Goal: Transaction & Acquisition: Purchase product/service

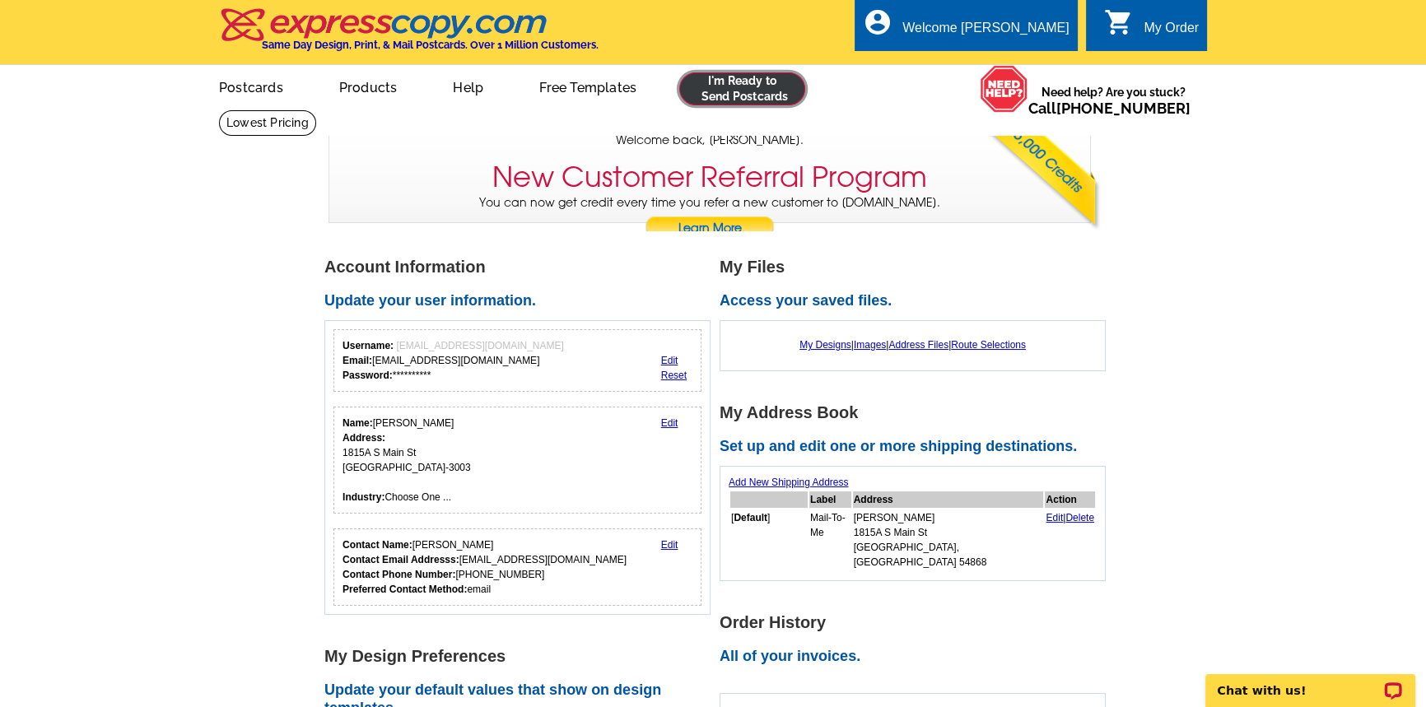
click at [763, 73] on link at bounding box center [742, 88] width 126 height 33
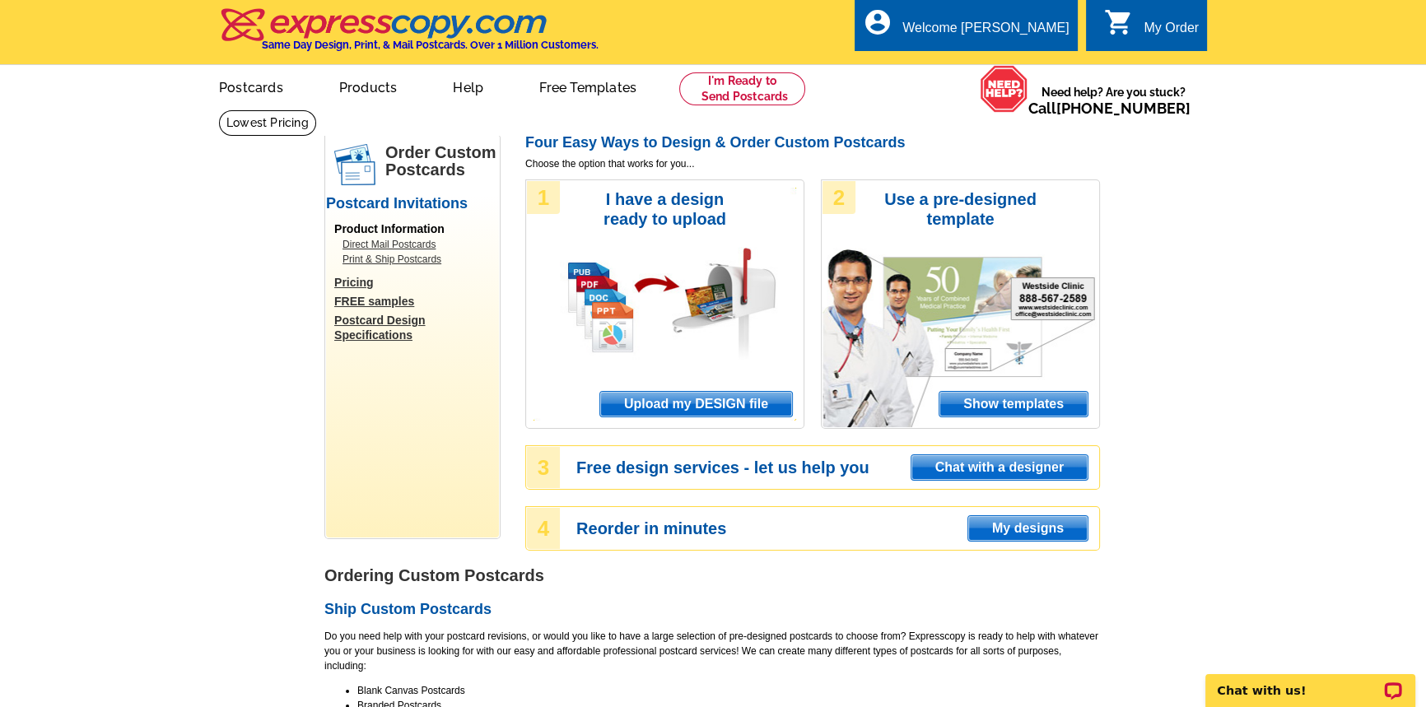
click at [777, 402] on span "Upload my DESIGN file" at bounding box center [696, 404] width 192 height 25
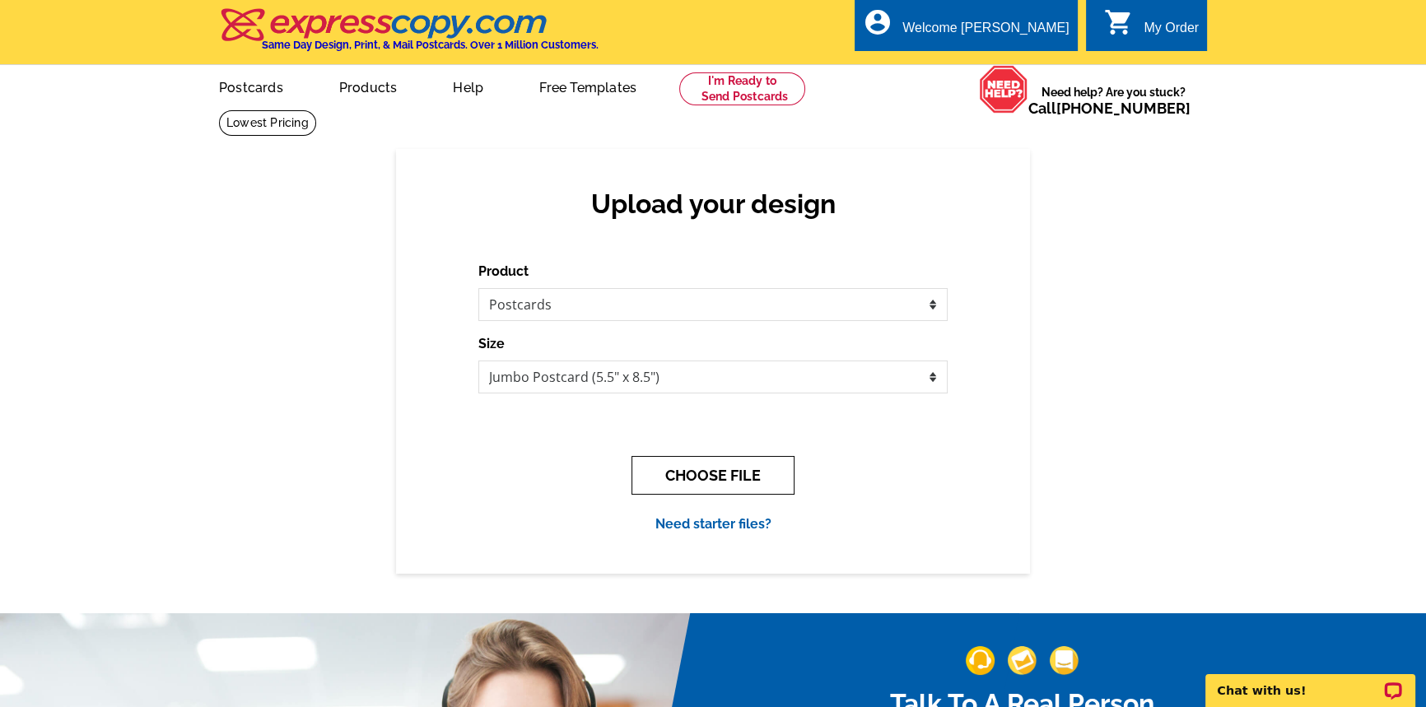
click at [691, 479] on button "CHOOSE FILE" at bounding box center [713, 475] width 163 height 39
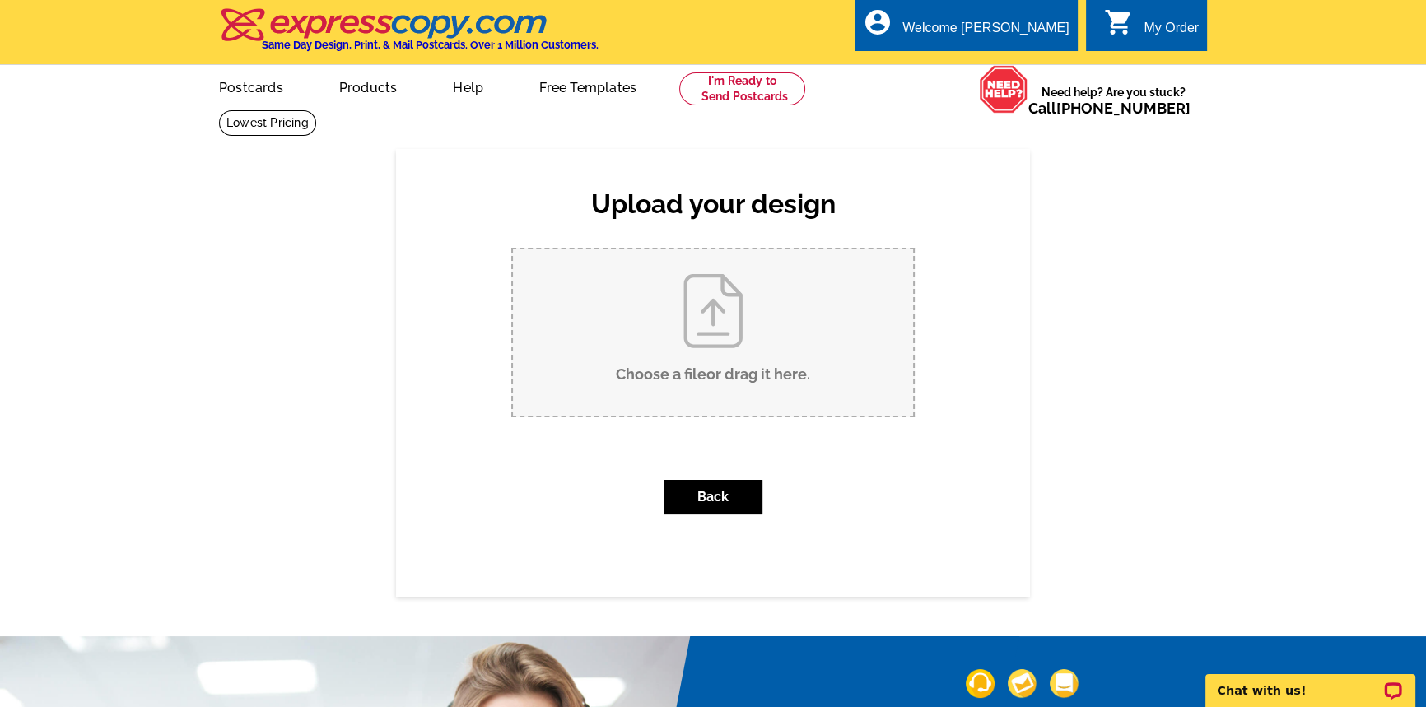
click at [759, 340] on input "Choose a file or drag it here ." at bounding box center [713, 333] width 400 height 166
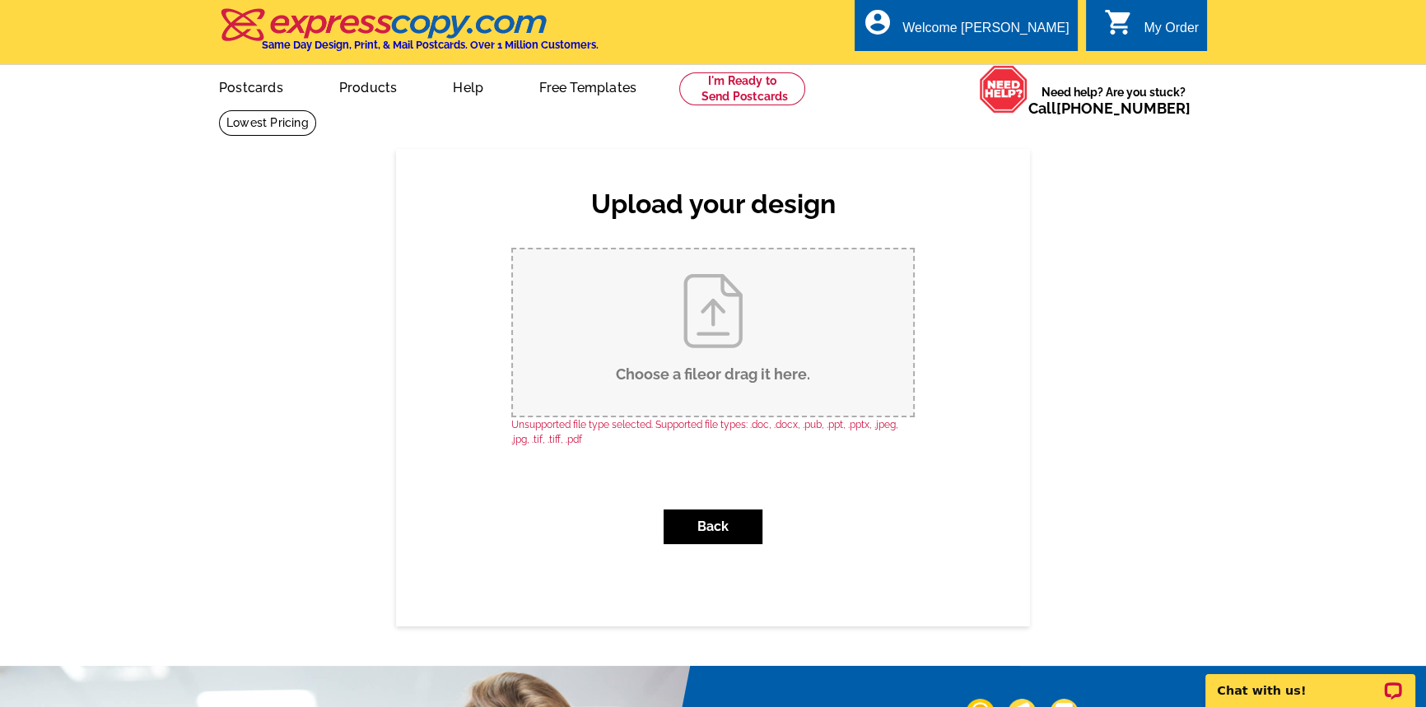
click at [735, 287] on input "Choose a file or drag it here ." at bounding box center [713, 333] width 400 height 166
click at [651, 301] on input "Choose a file or drag it here ." at bounding box center [713, 333] width 400 height 166
click at [745, 301] on input "Choose a file or drag it here ." at bounding box center [713, 333] width 400 height 166
type input "C:\fakepath\1.jpg"
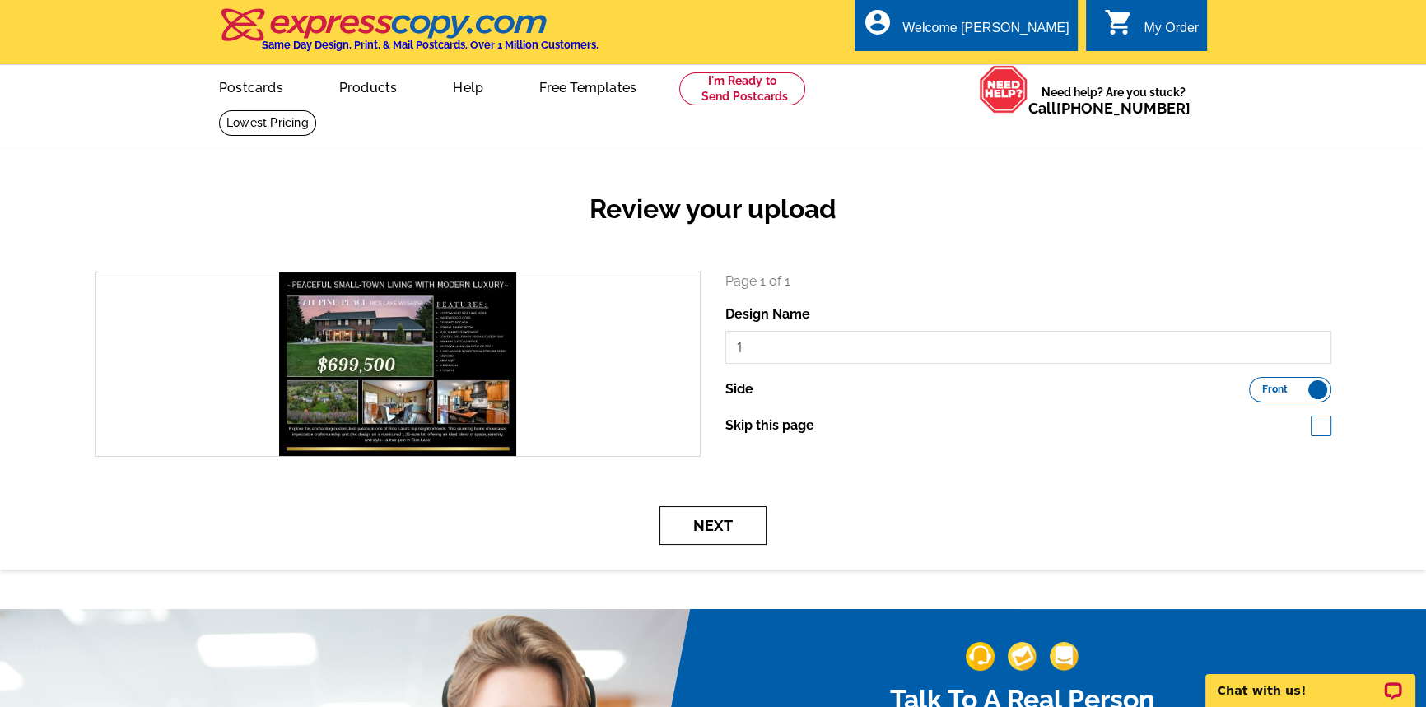
click at [735, 517] on button "Next" at bounding box center [713, 525] width 107 height 39
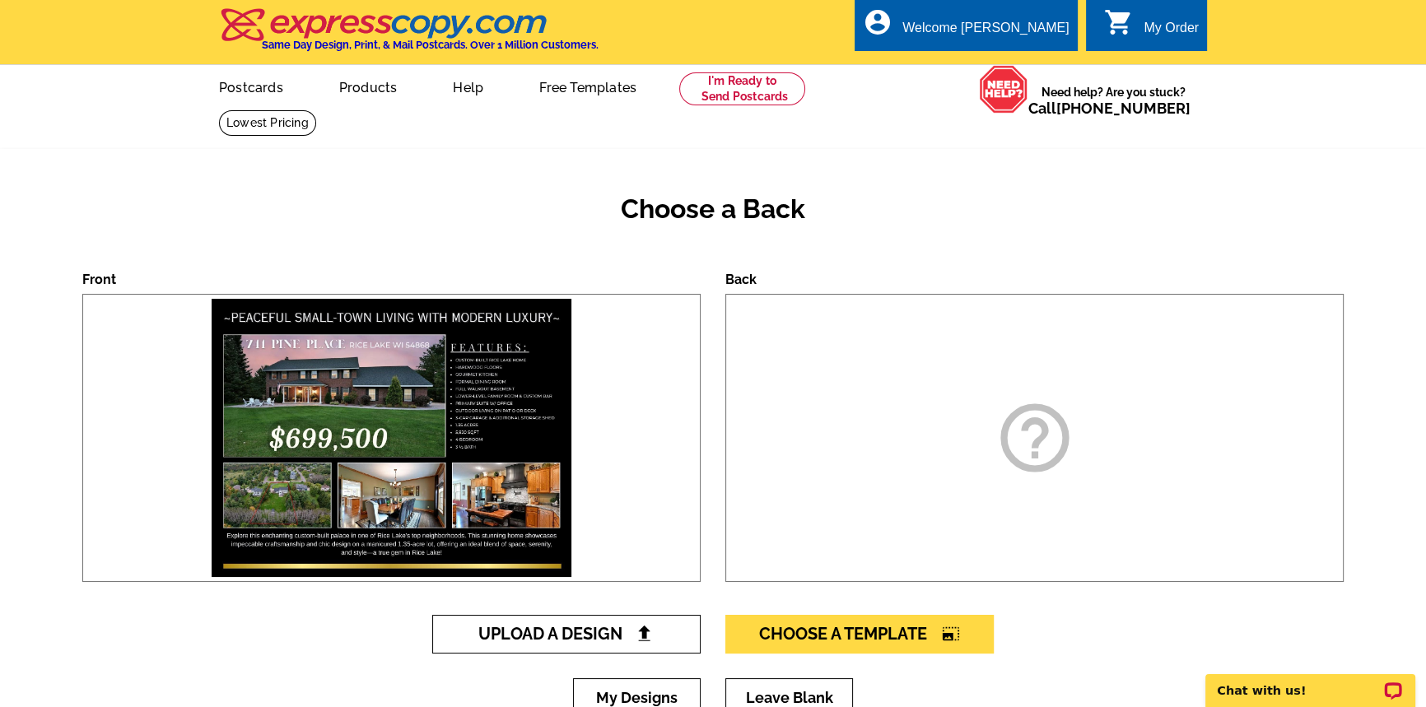
click at [544, 643] on span "Upload A Design" at bounding box center [566, 634] width 177 height 20
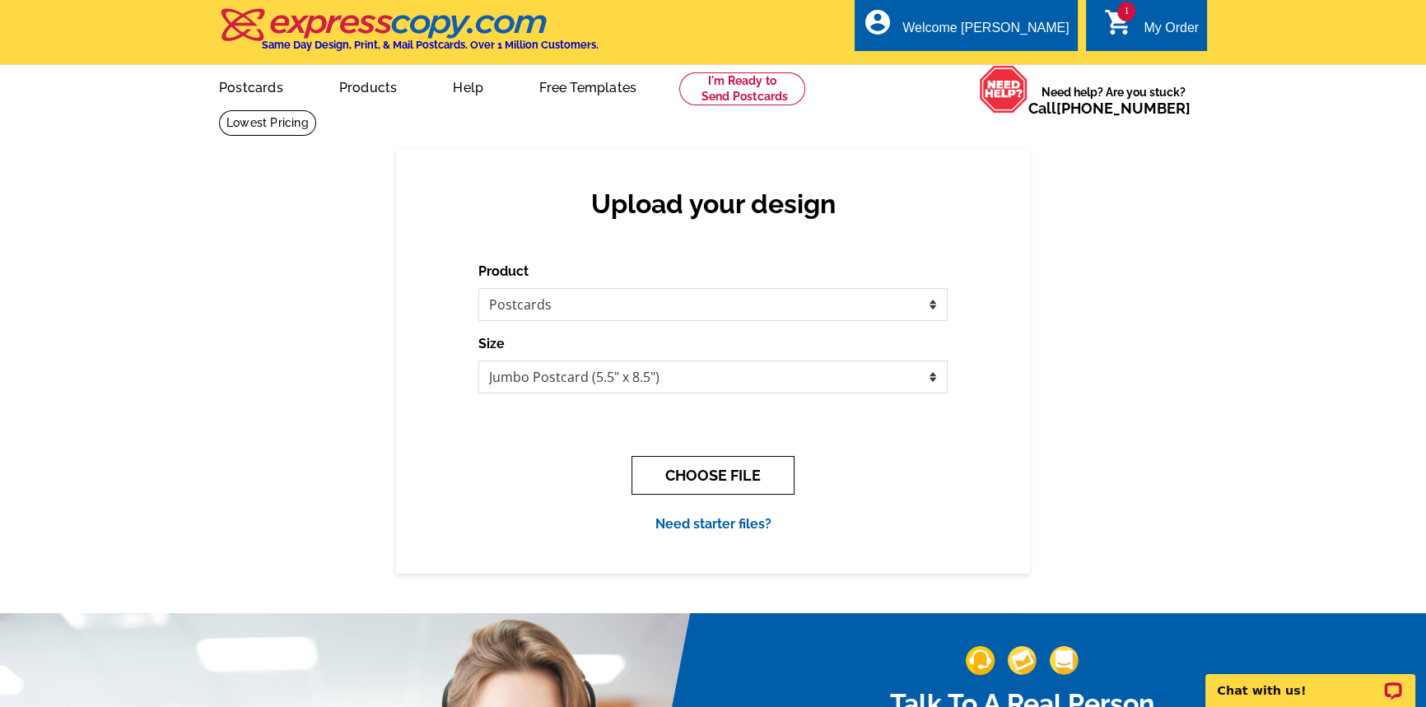
click at [733, 465] on button "CHOOSE FILE" at bounding box center [713, 475] width 163 height 39
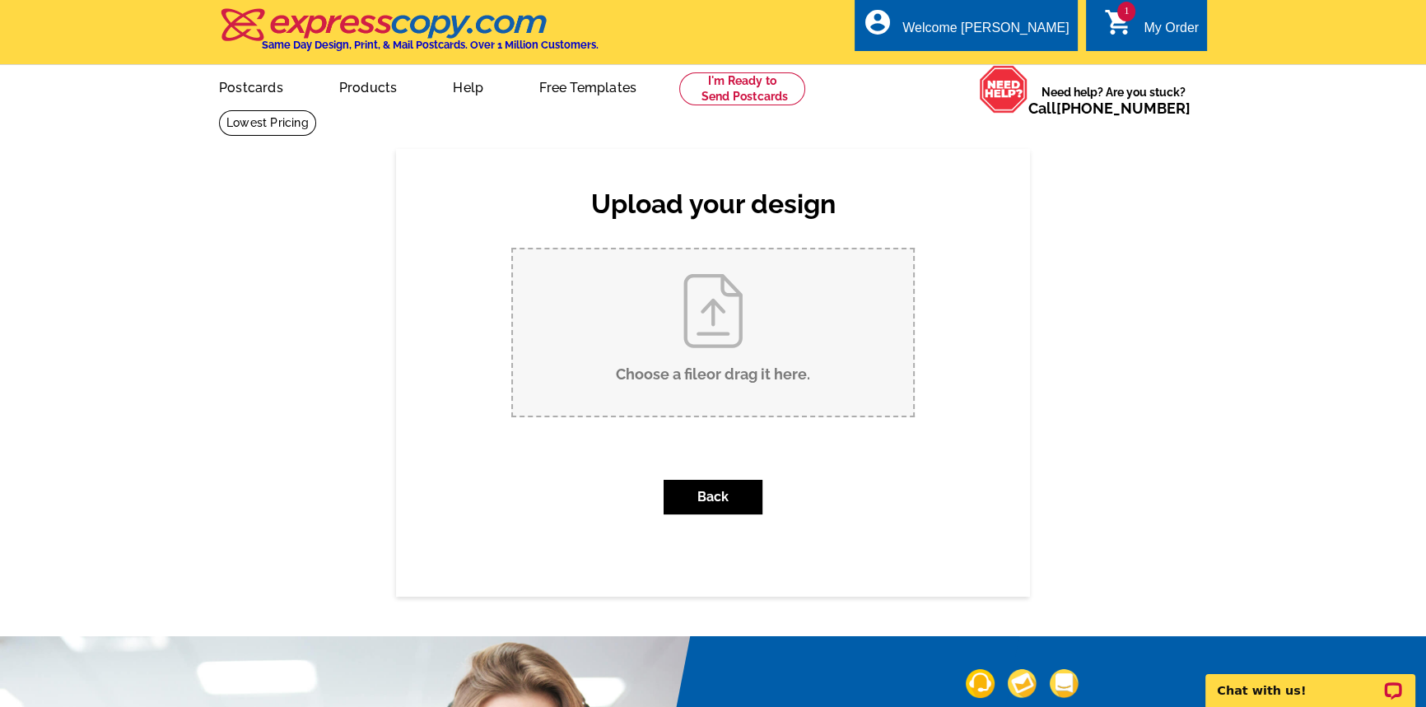
click at [749, 301] on input "Choose a file or drag it here ." at bounding box center [713, 333] width 400 height 166
type input "C:\fakepath\2.jpg"
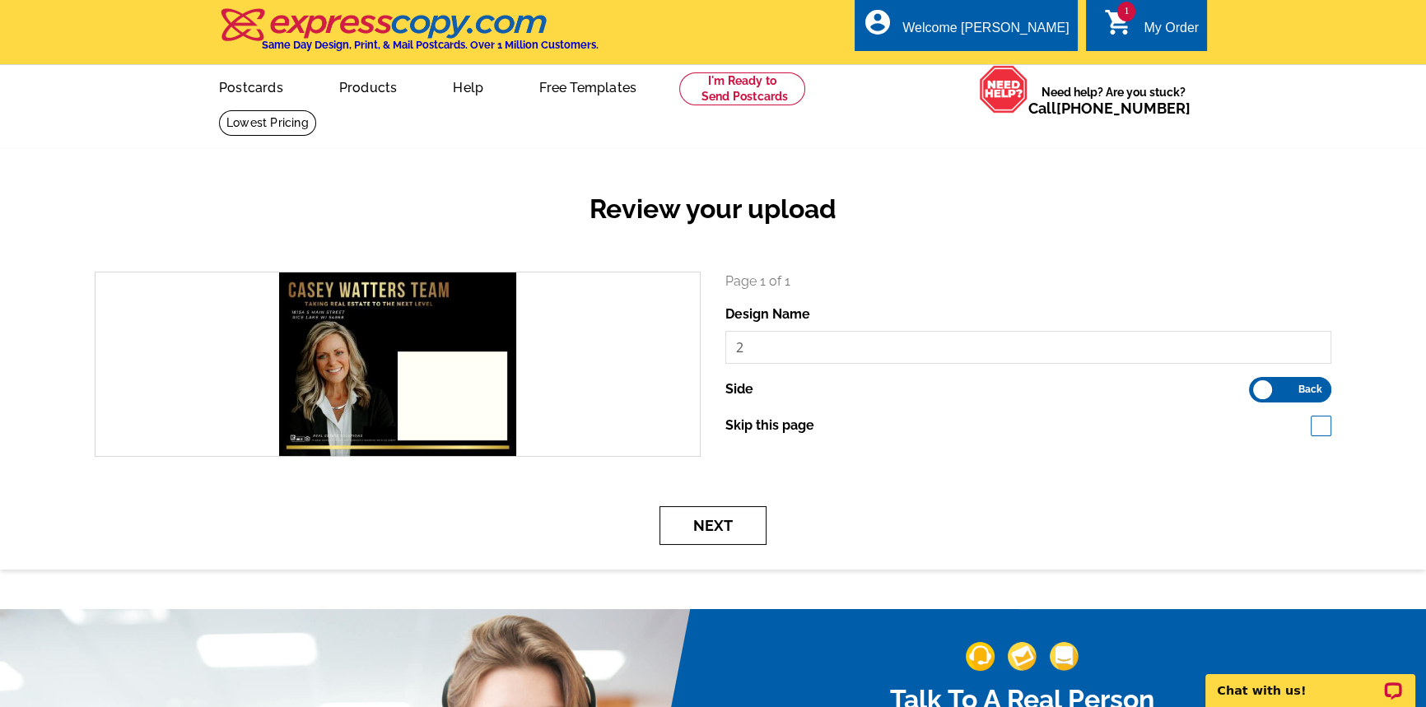
click at [725, 521] on button "Next" at bounding box center [713, 525] width 107 height 39
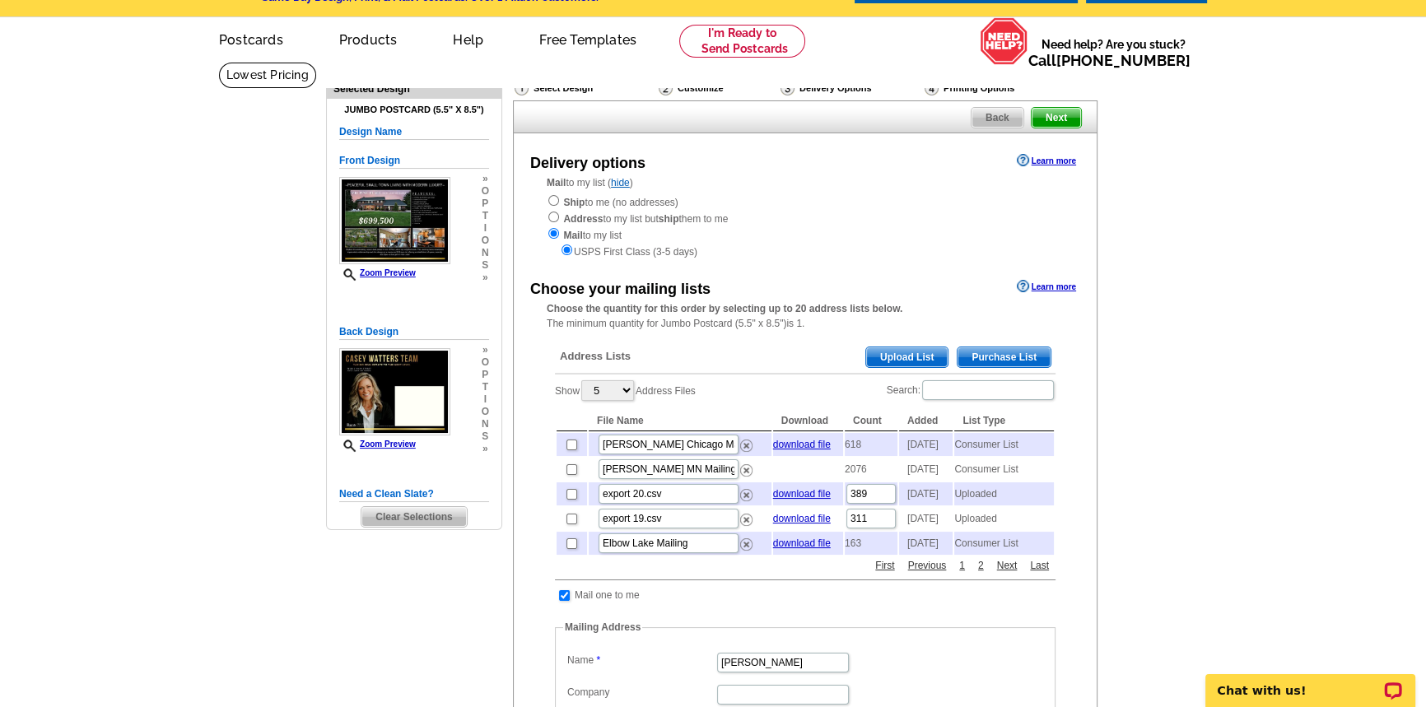
scroll to position [74, 0]
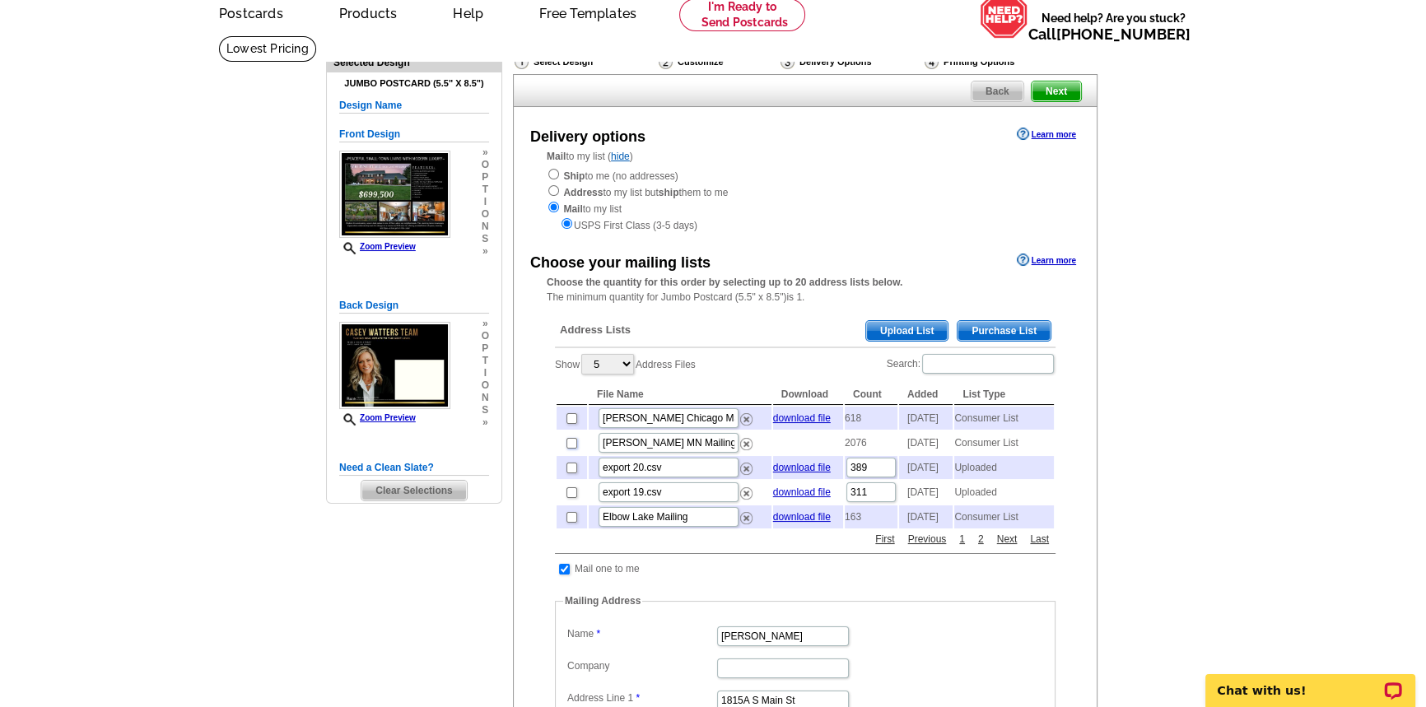
click at [574, 449] on input "checkbox" at bounding box center [572, 443] width 11 height 11
checkbox input "true"
click at [574, 420] on input "checkbox" at bounding box center [572, 418] width 11 height 11
checkbox input "true"
click at [571, 449] on input "checkbox" at bounding box center [572, 443] width 11 height 11
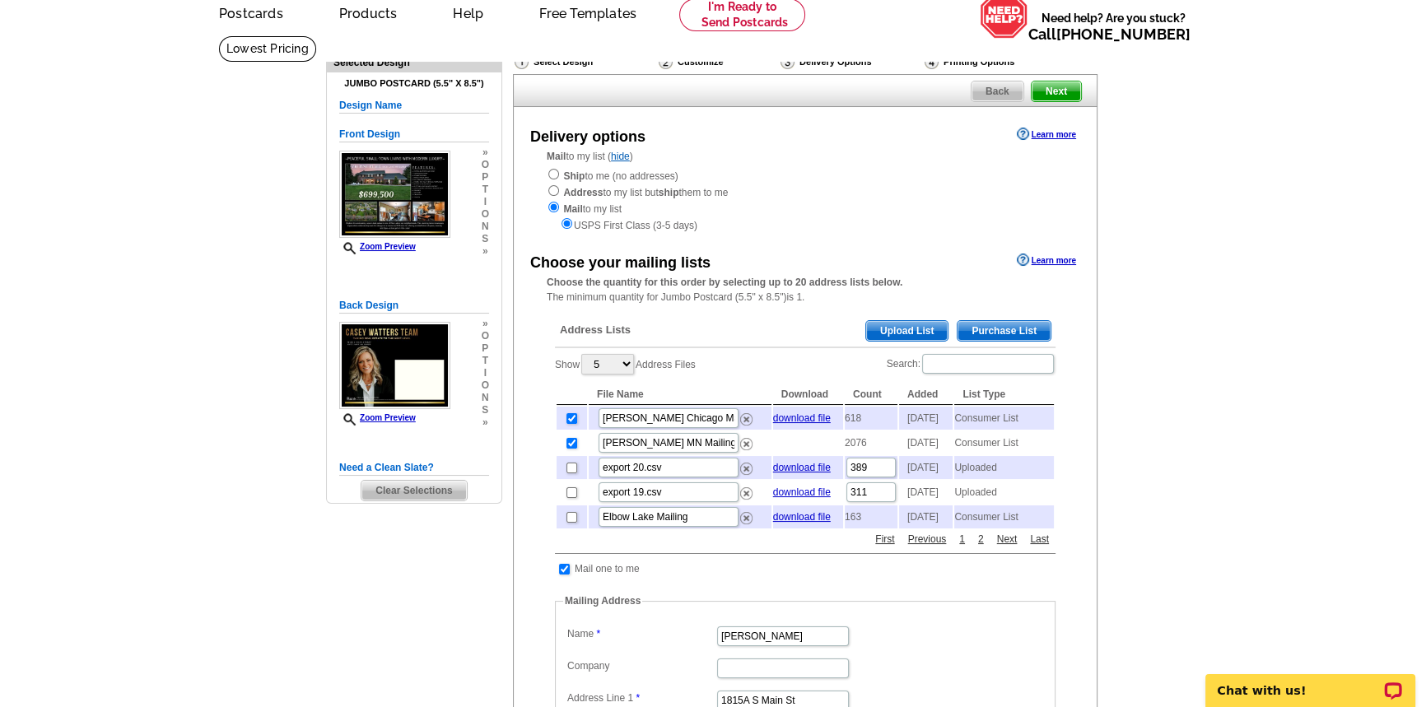
checkbox input "false"
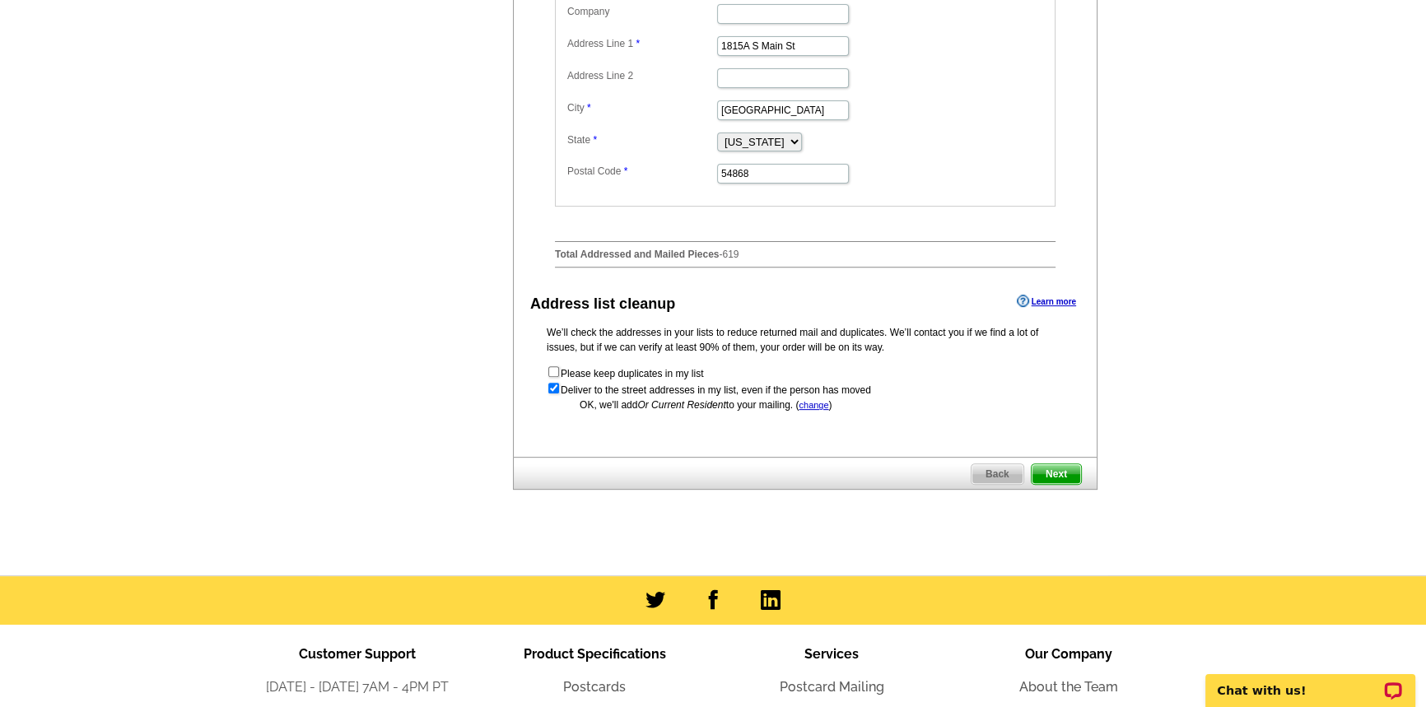
scroll to position [749, 0]
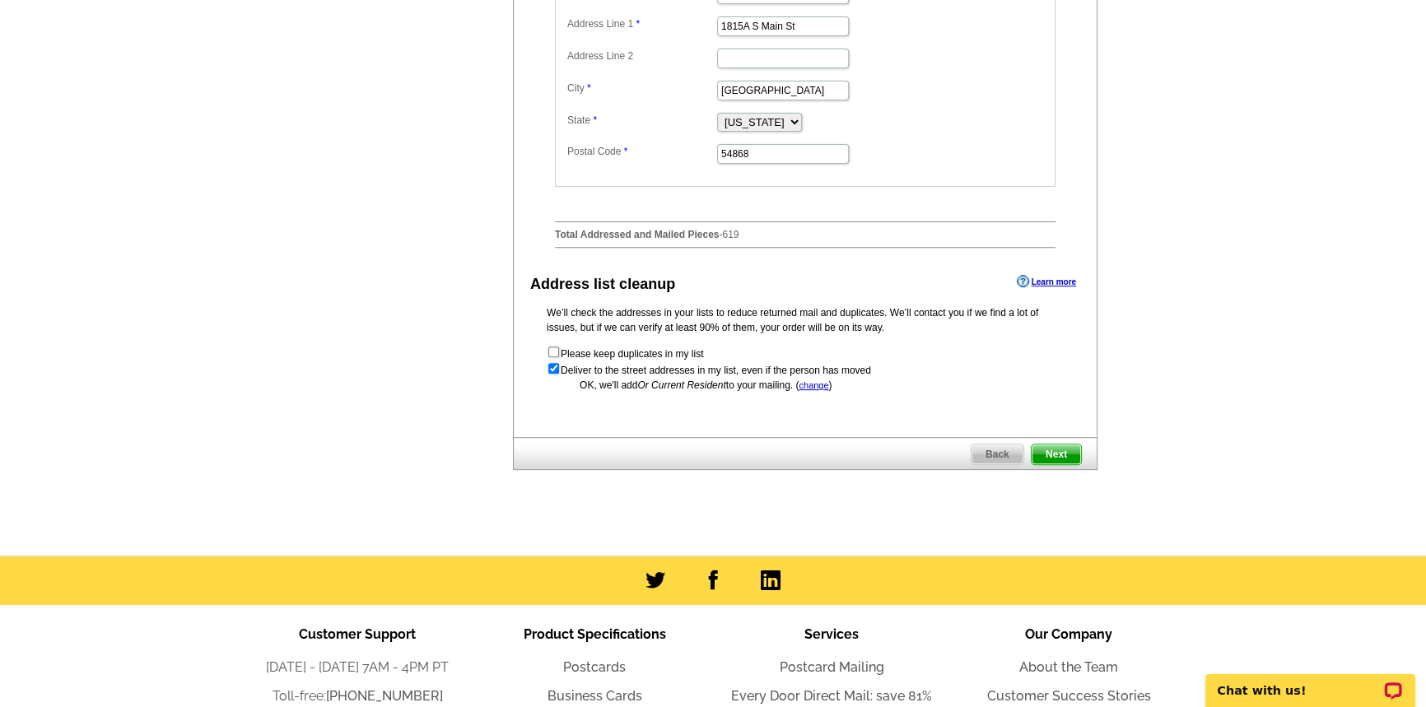
click at [1052, 464] on span "Next" at bounding box center [1056, 455] width 49 height 20
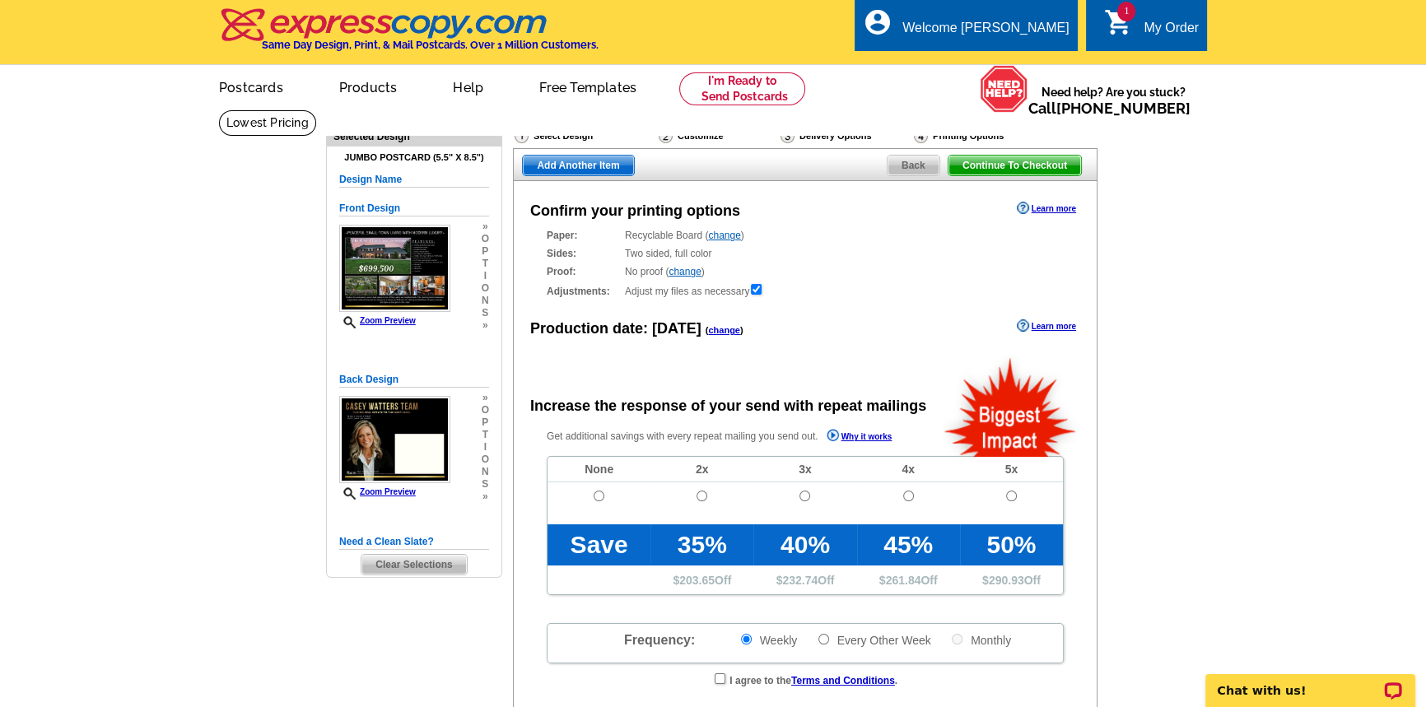
radio input "false"
click at [595, 500] on input "radio" at bounding box center [599, 496] width 11 height 11
radio input "true"
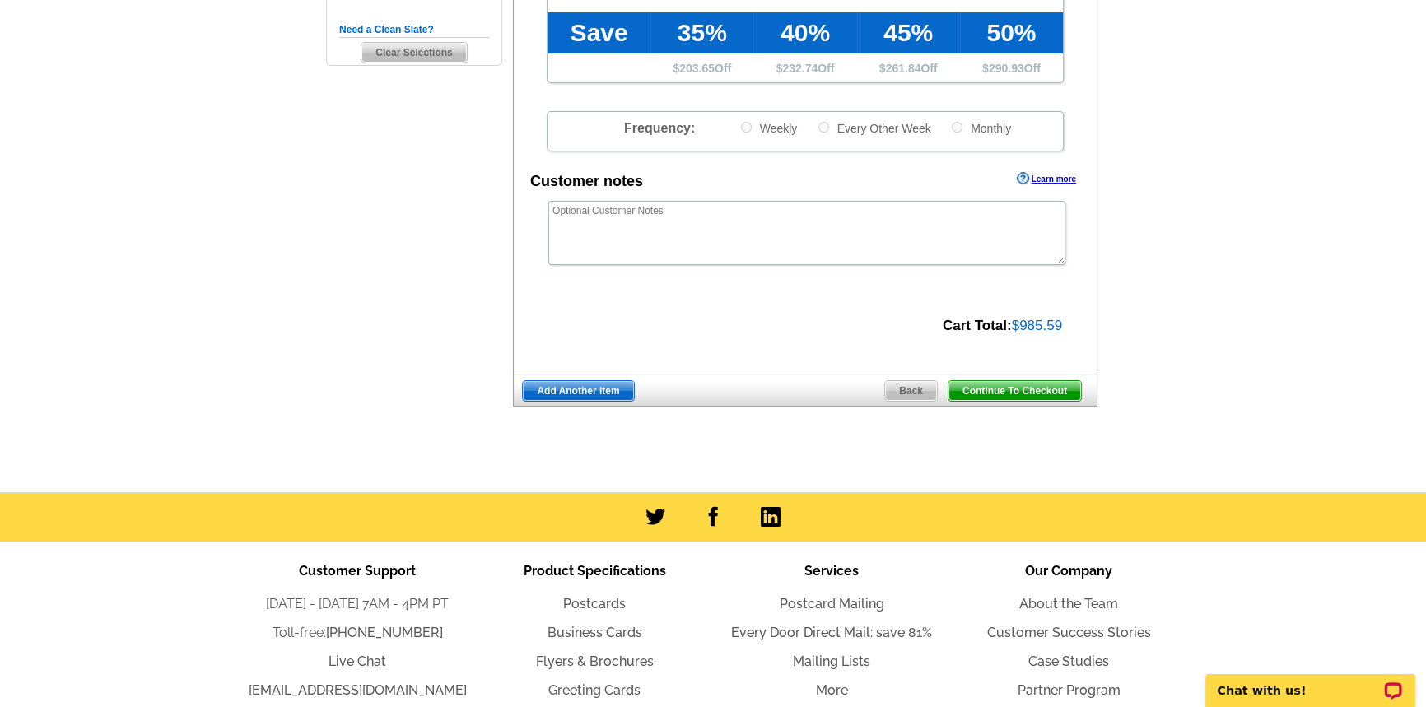
scroll to position [524, 0]
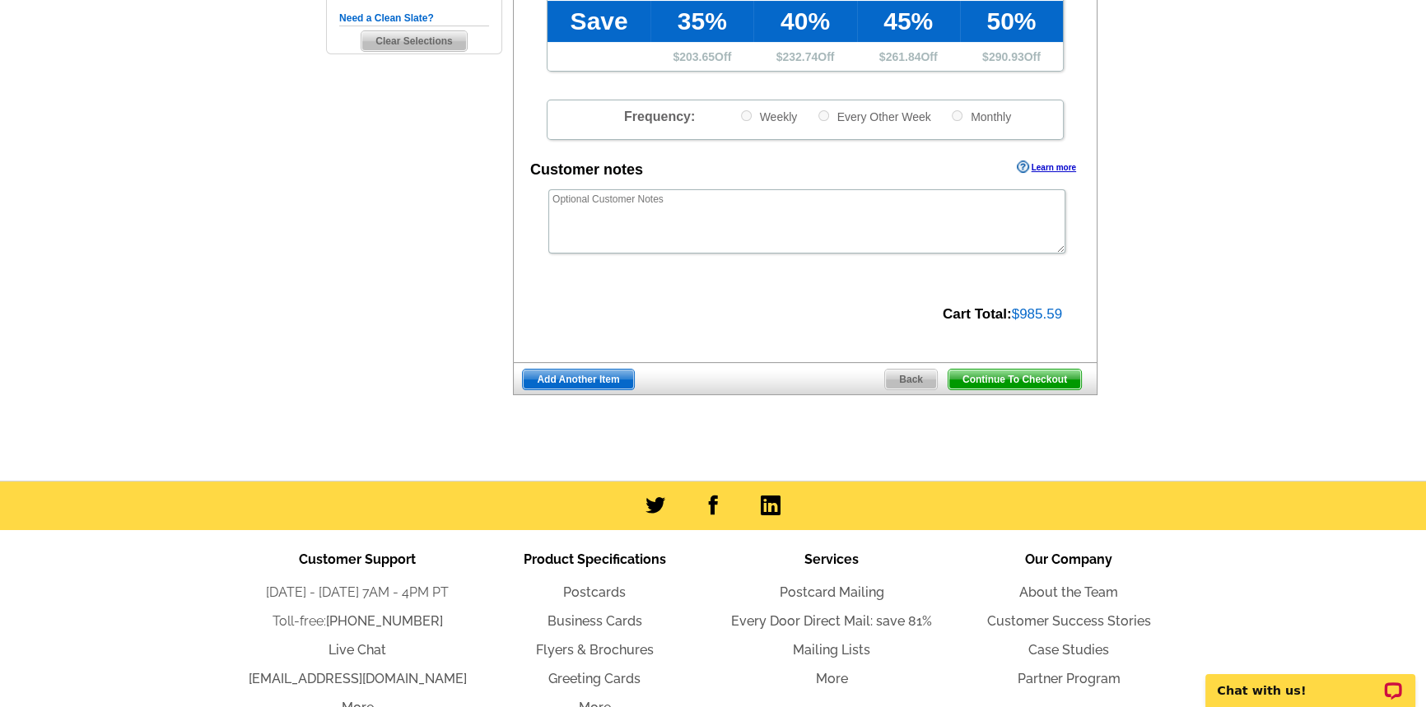
click at [1001, 378] on span "Continue To Checkout" at bounding box center [1015, 380] width 133 height 20
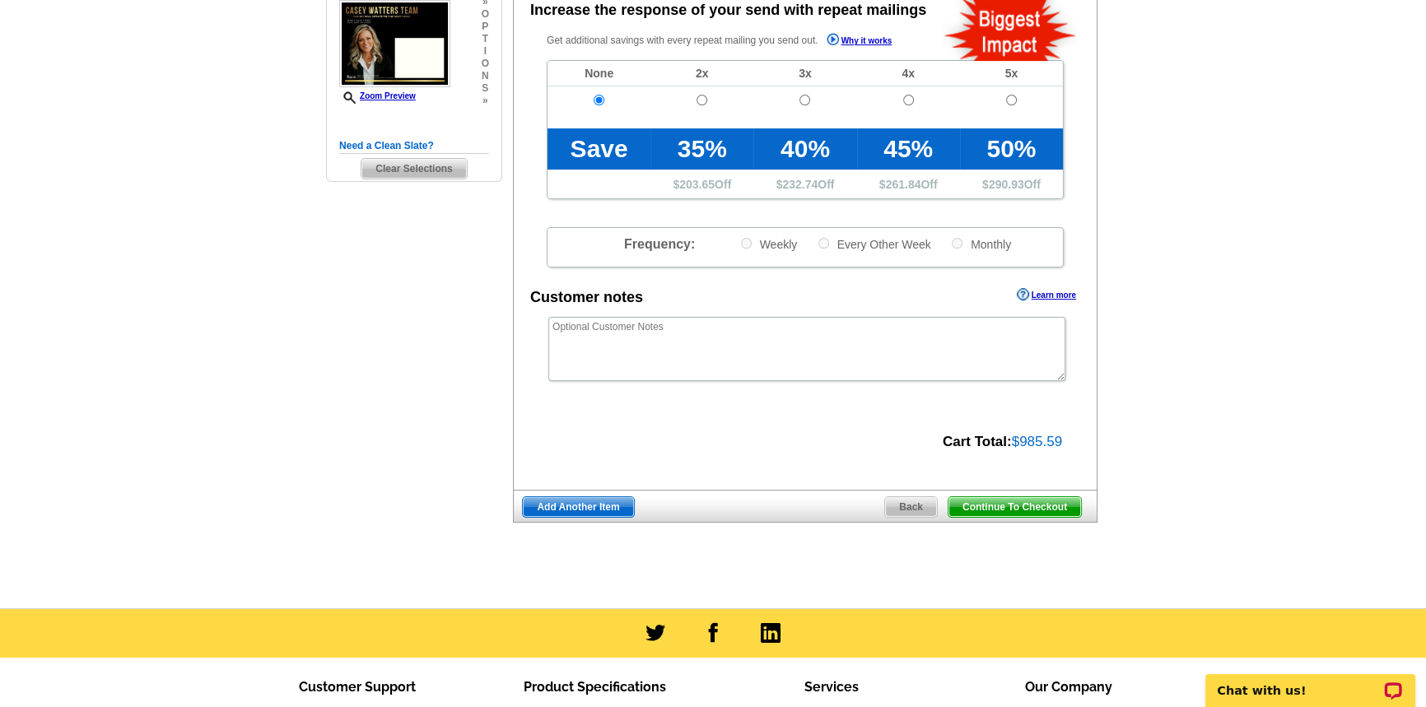
scroll to position [149, 0]
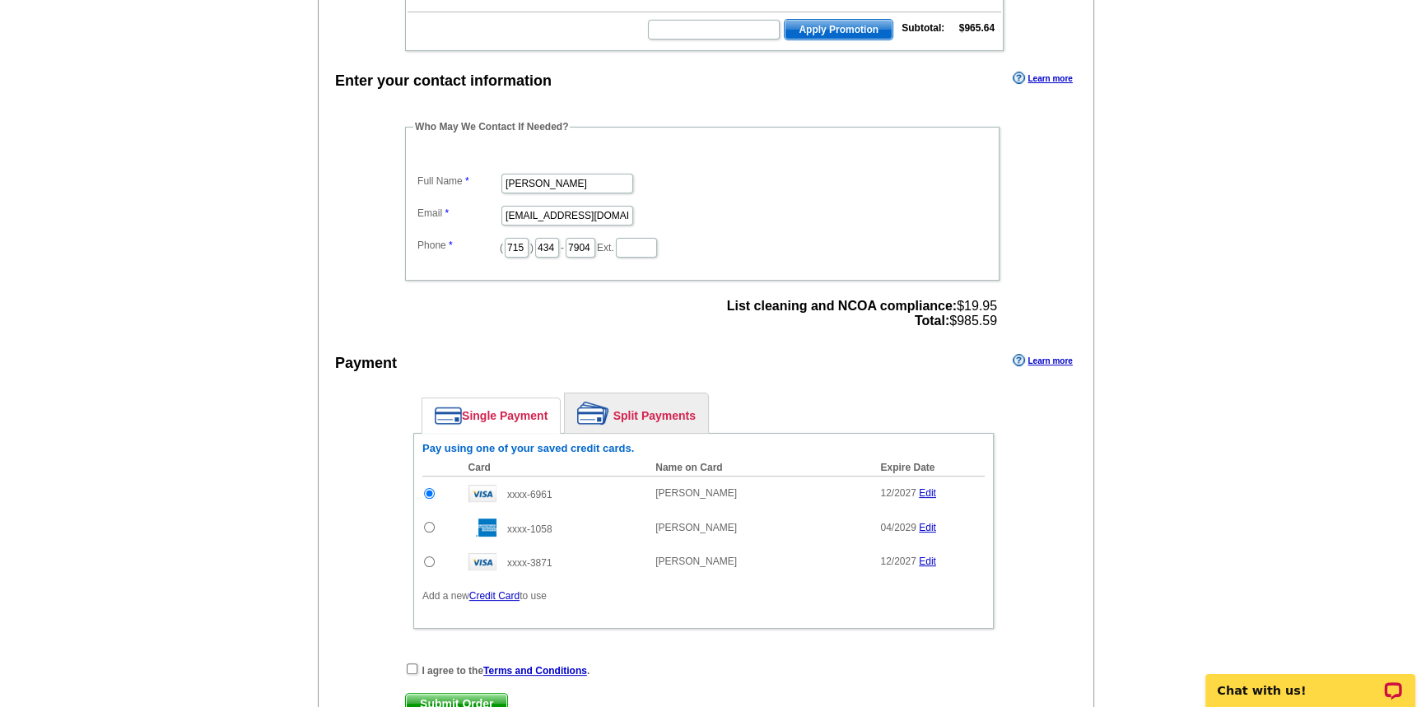
scroll to position [449, 0]
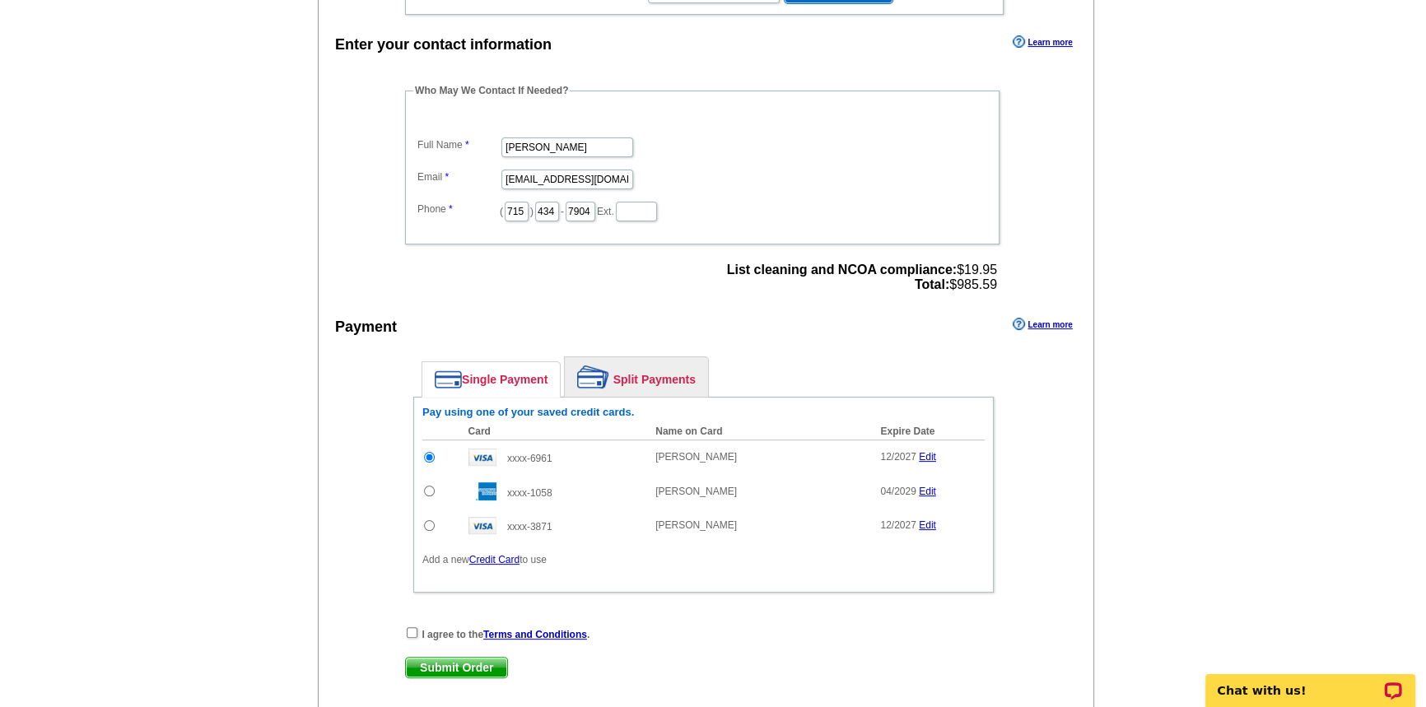
click at [505, 555] on link "Credit Card" at bounding box center [494, 560] width 50 height 12
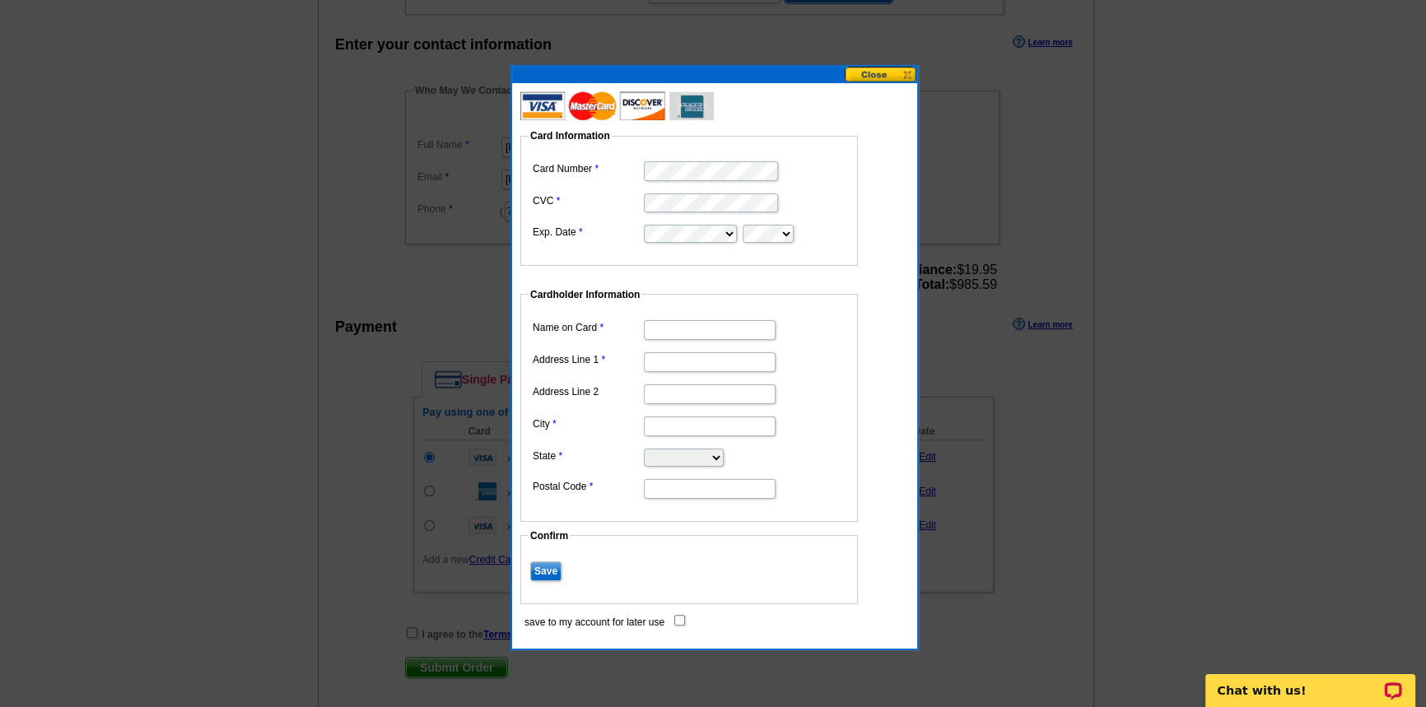
click at [889, 75] on button at bounding box center [881, 75] width 72 height 16
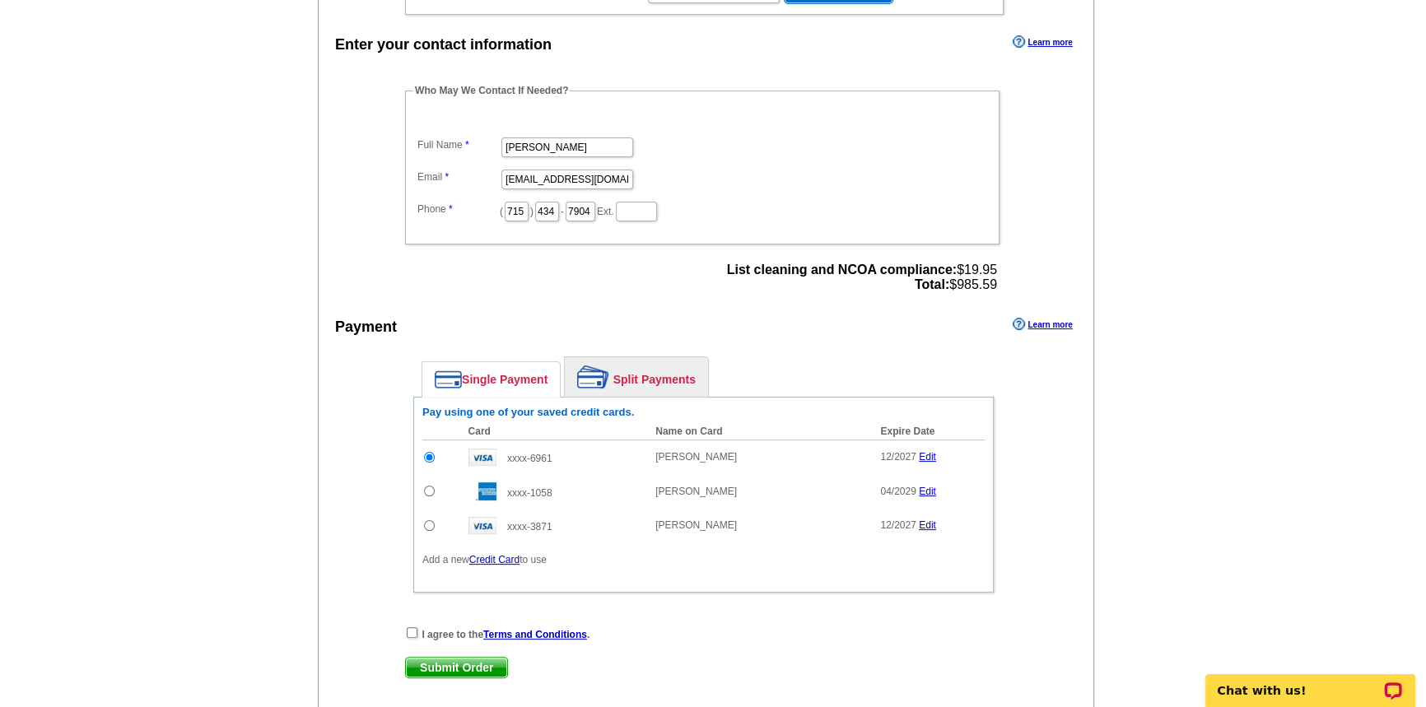
click at [413, 493] on div "Pay using one of your saved credit cards. Card Name on Card Expire Date Amount …" at bounding box center [703, 495] width 581 height 196
click at [427, 489] on input "radio" at bounding box center [429, 491] width 11 height 11
radio input "true"
click at [410, 633] on input "checkbox" at bounding box center [412, 633] width 11 height 11
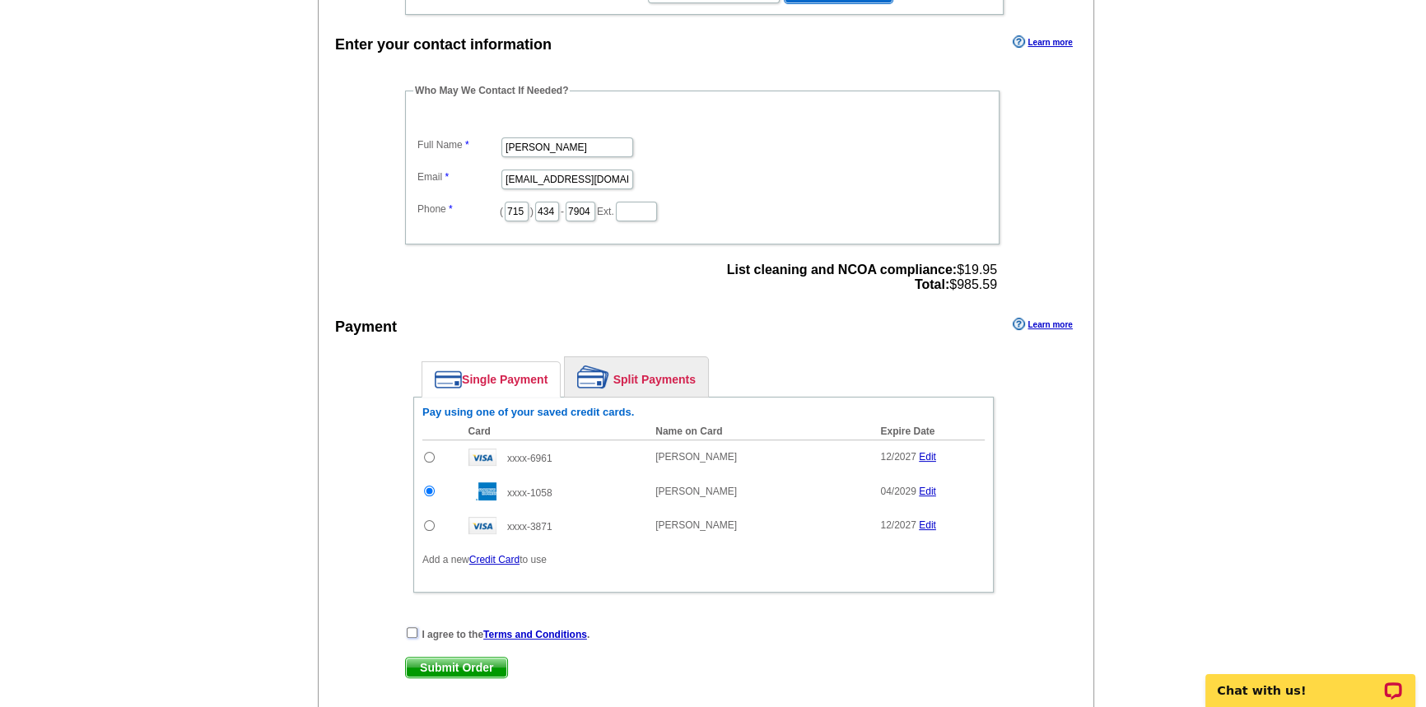
checkbox input "true"
click at [447, 661] on span "Submit Order" at bounding box center [456, 668] width 101 height 20
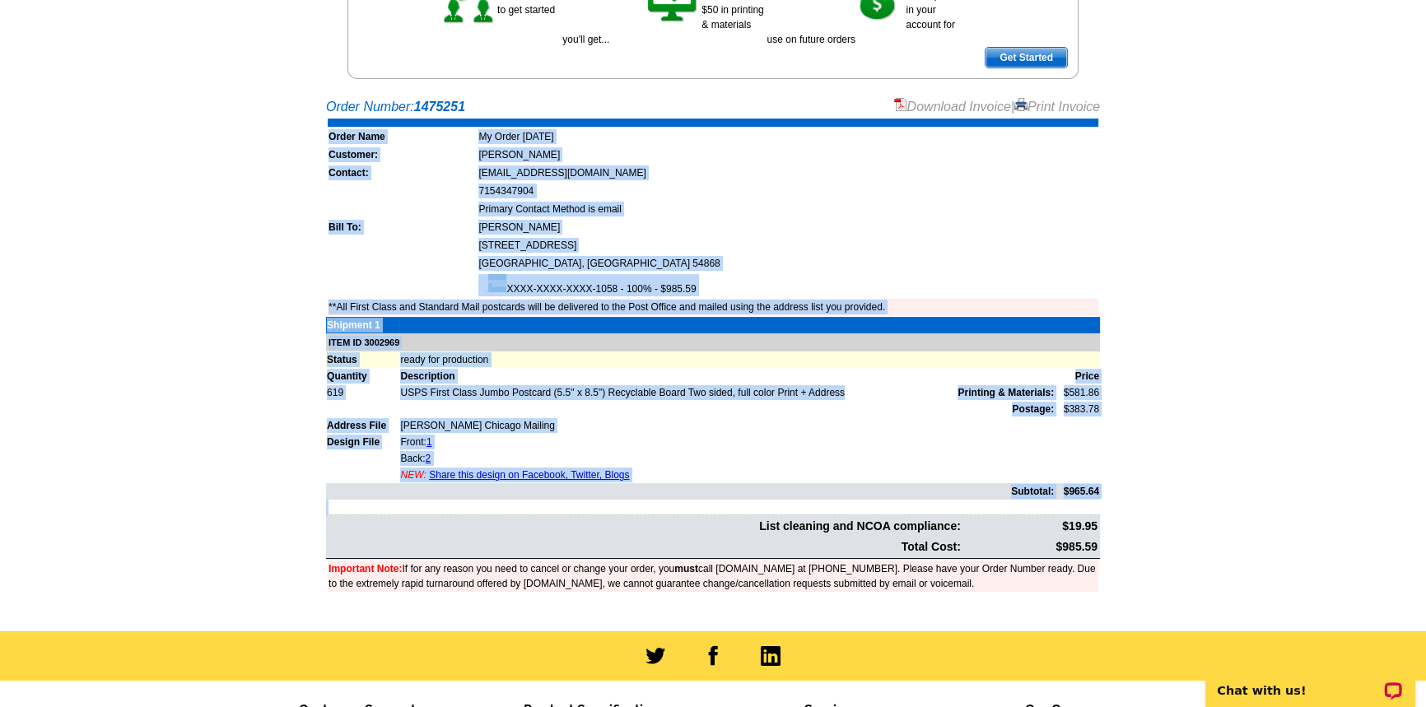
scroll to position [224, 0]
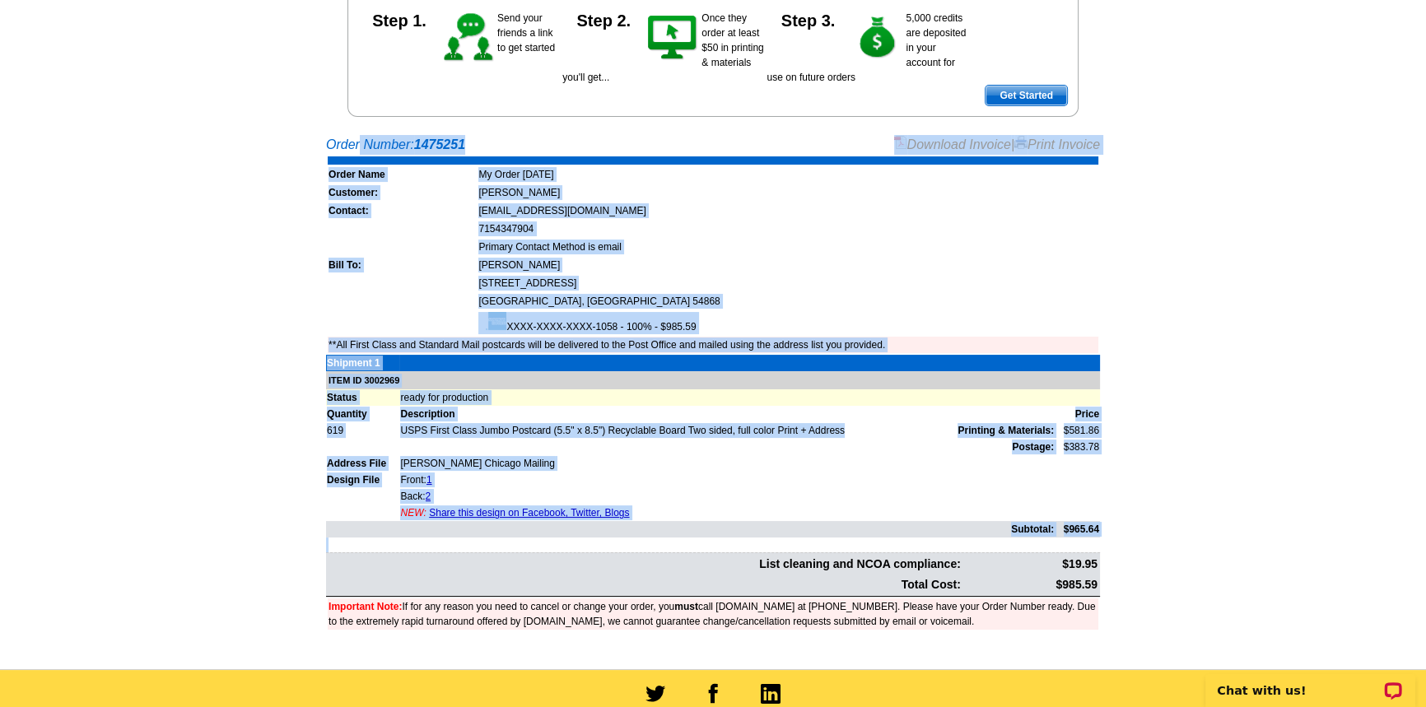
drag, startPoint x: 1157, startPoint y: 282, endPoint x: 315, endPoint y: 154, distance: 851.4
click at [315, 154] on main "Order Number: 1475251 Download Invoice | Print Invoice Order Name My Order [DAT…" at bounding box center [713, 399] width 1426 height 544
copy div "Order Number: 1475251 Download Invoice | Print Invoice Order Name My Order [DAT…"
drag, startPoint x: 1050, startPoint y: 142, endPoint x: 1176, endPoint y: 619, distance: 493.2
click at [1050, 142] on link "Print Invoice" at bounding box center [1058, 145] width 86 height 14
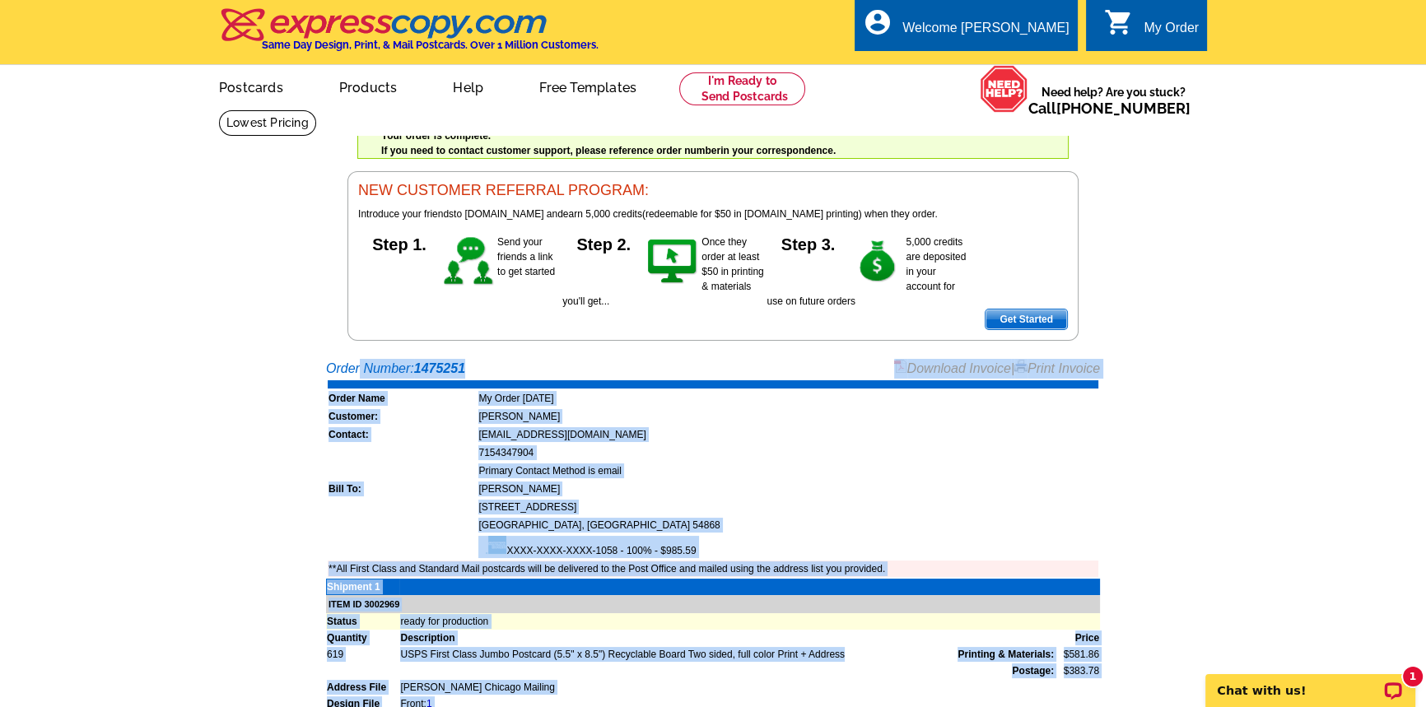
click at [964, 366] on link "Download Invoice" at bounding box center [952, 369] width 117 height 14
